Goal: Task Accomplishment & Management: Complete application form

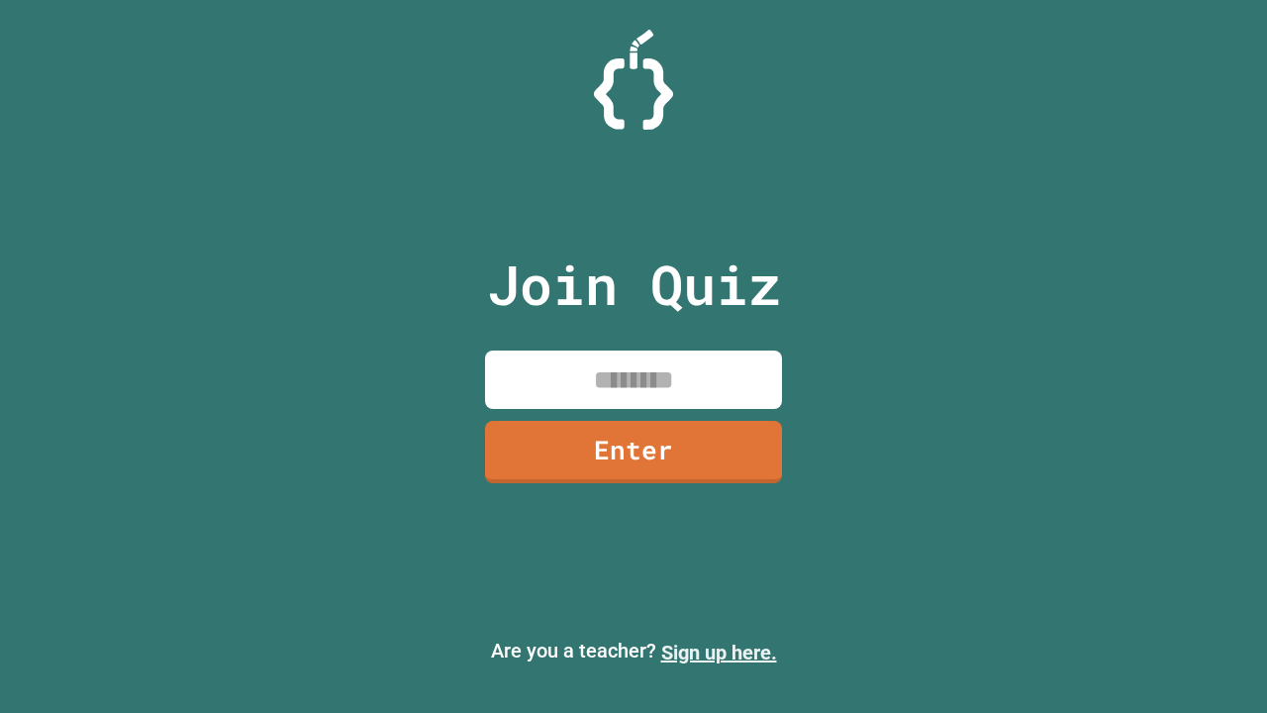
click at [719, 652] on link "Sign up here." at bounding box center [719, 652] width 116 height 24
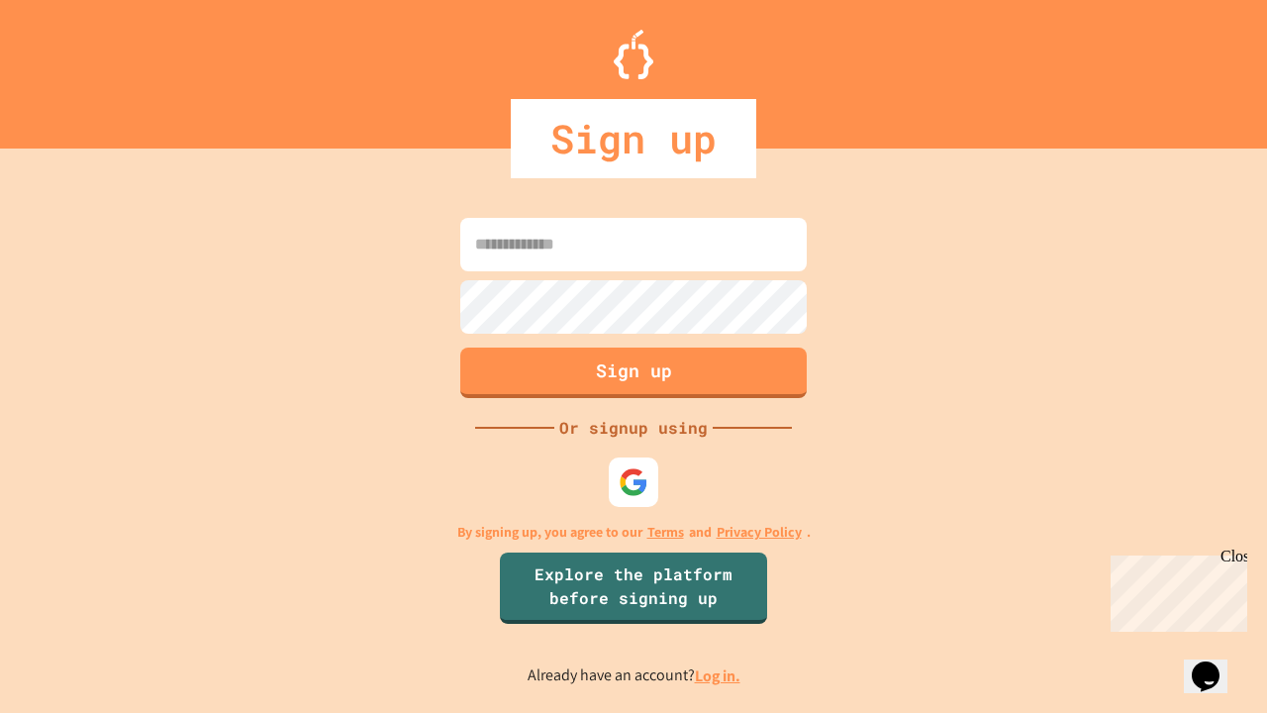
click at [719, 675] on link "Log in." at bounding box center [718, 675] width 46 height 21
